Goal: Find specific page/section: Find specific page/section

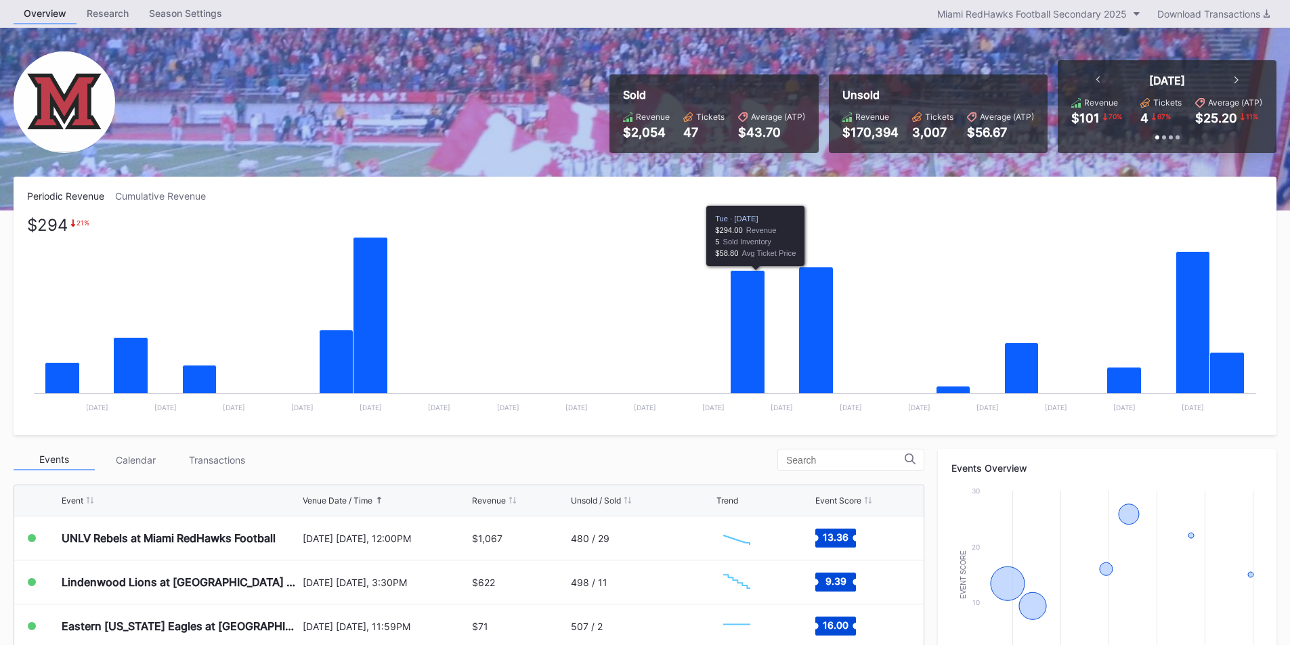
scroll to position [68, 0]
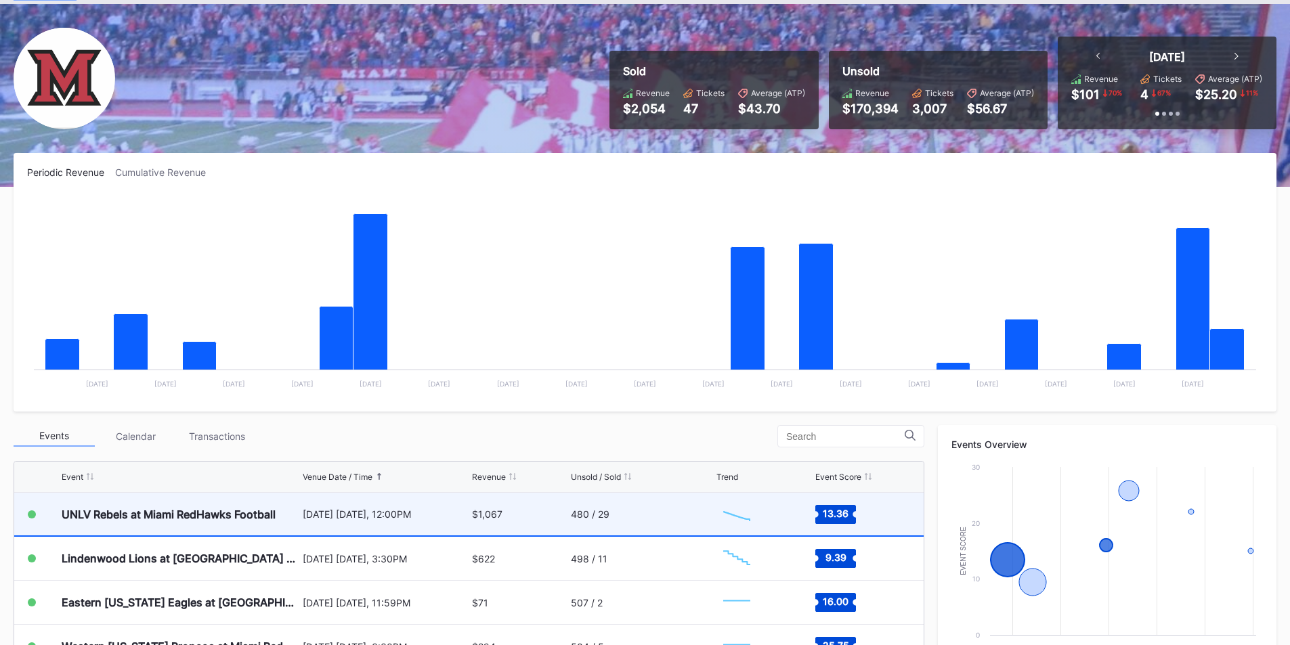
click at [562, 512] on div "$1,067" at bounding box center [519, 514] width 95 height 43
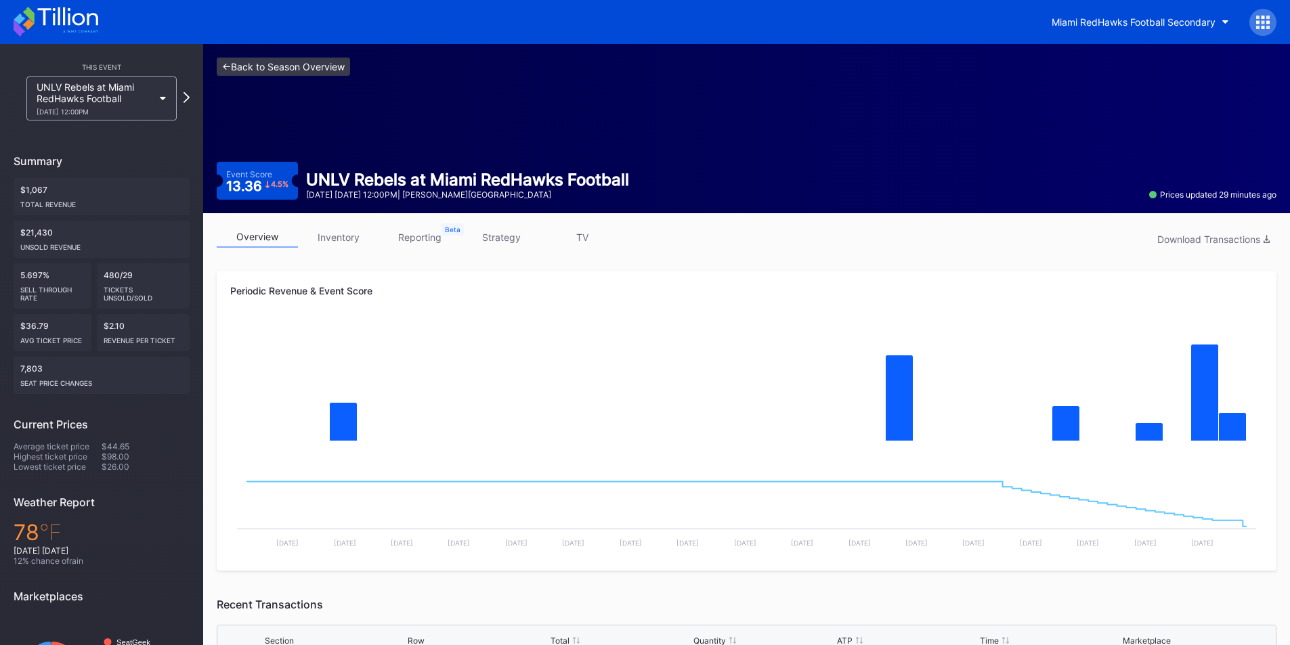
click at [233, 65] on link "<- Back to Season Overview" at bounding box center [283, 67] width 133 height 18
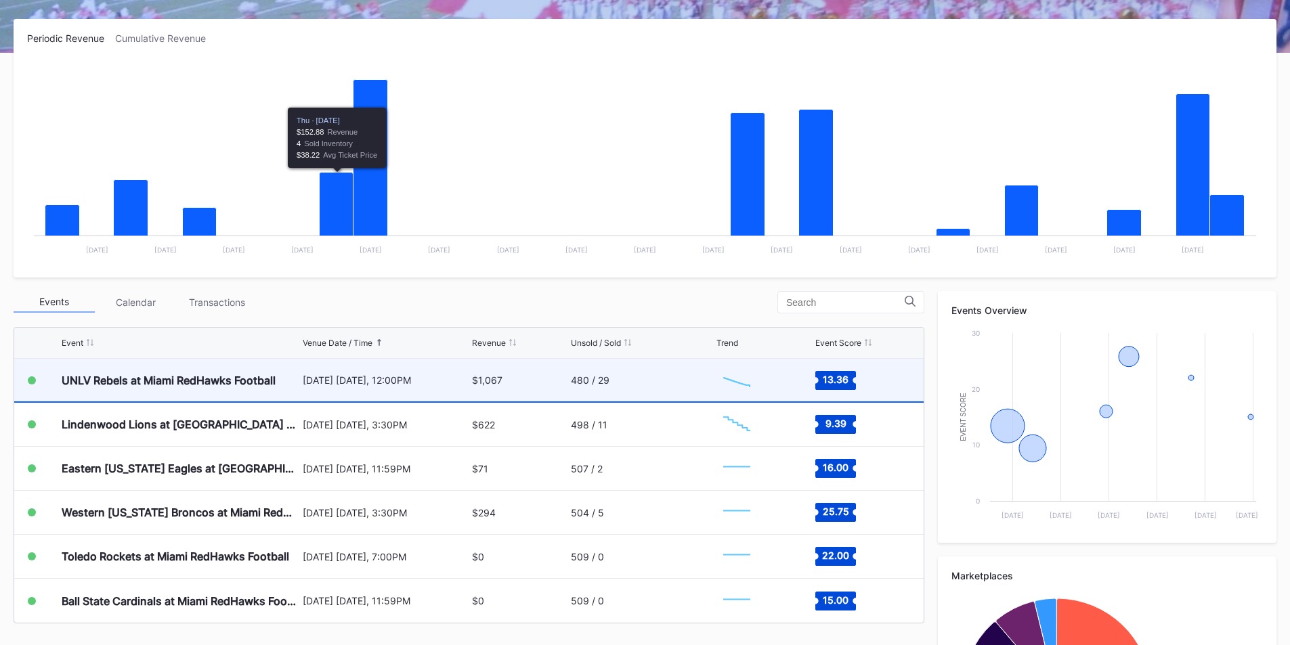
scroll to position [203, 0]
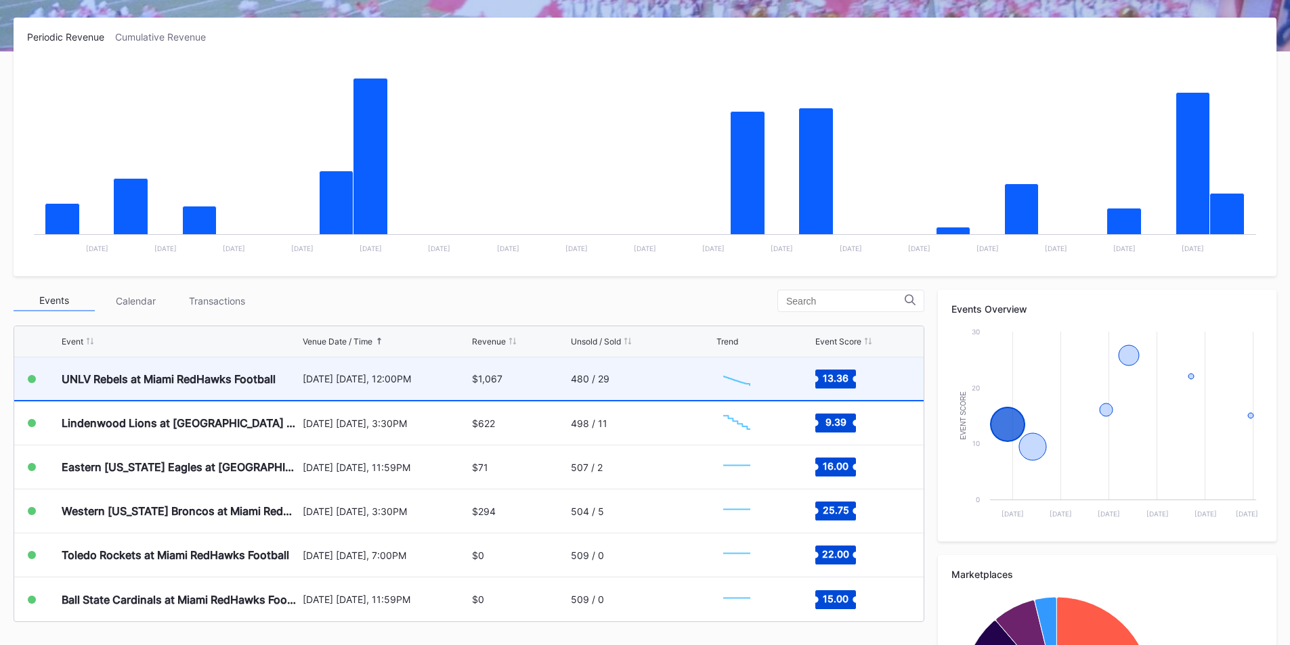
click at [229, 365] on div "UNLV Rebels at Miami RedHawks Football" at bounding box center [181, 378] width 238 height 43
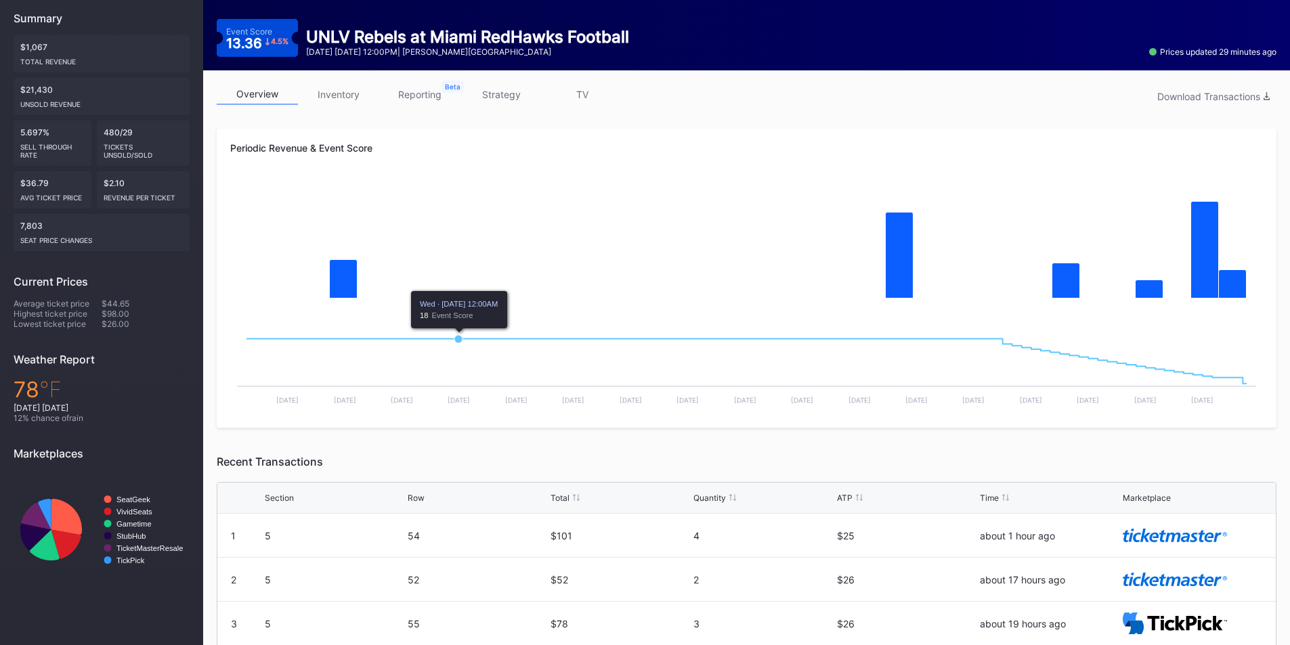
scroll to position [135, 0]
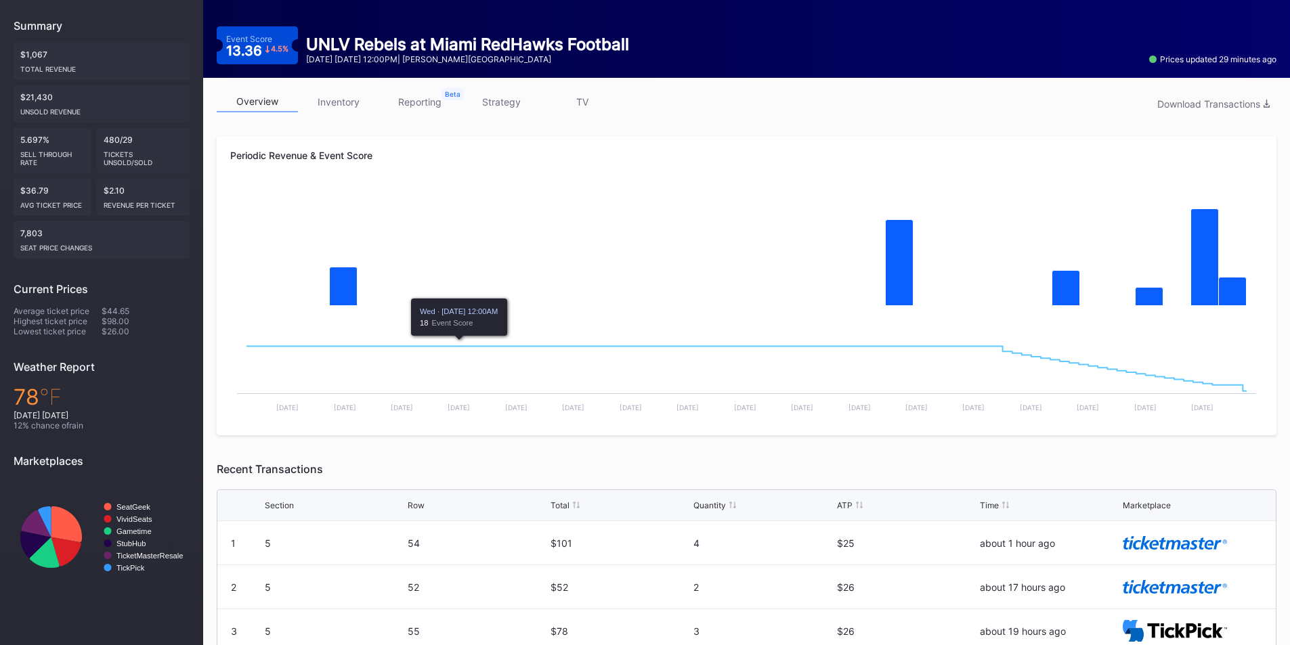
click at [333, 110] on link "inventory" at bounding box center [338, 101] width 81 height 21
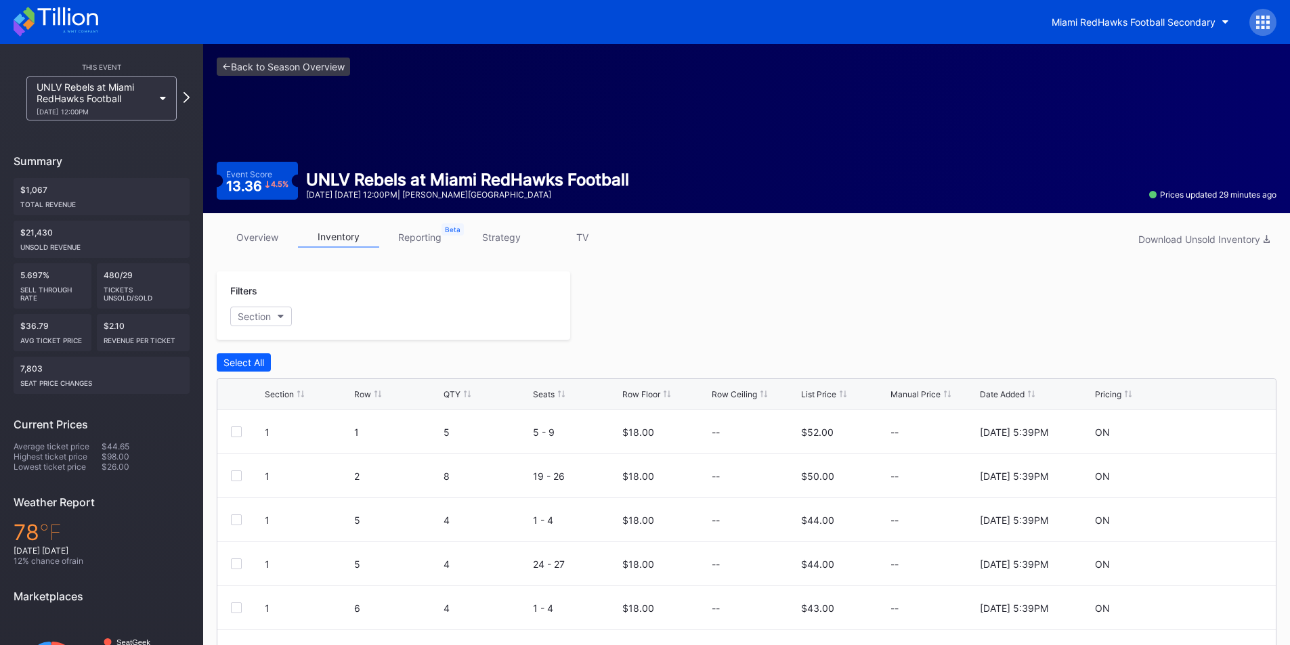
click at [823, 401] on div "Section Row QTY Seats Row Floor Row Ceiling List Price Manual Price Date Added …" at bounding box center [746, 394] width 1058 height 31
click at [822, 390] on div "List Price" at bounding box center [818, 394] width 35 height 10
click at [825, 391] on div "List Price" at bounding box center [818, 394] width 35 height 10
click at [234, 67] on link "<- Back to Season Overview" at bounding box center [283, 67] width 133 height 18
